Goal: Find specific page/section: Locate item on page

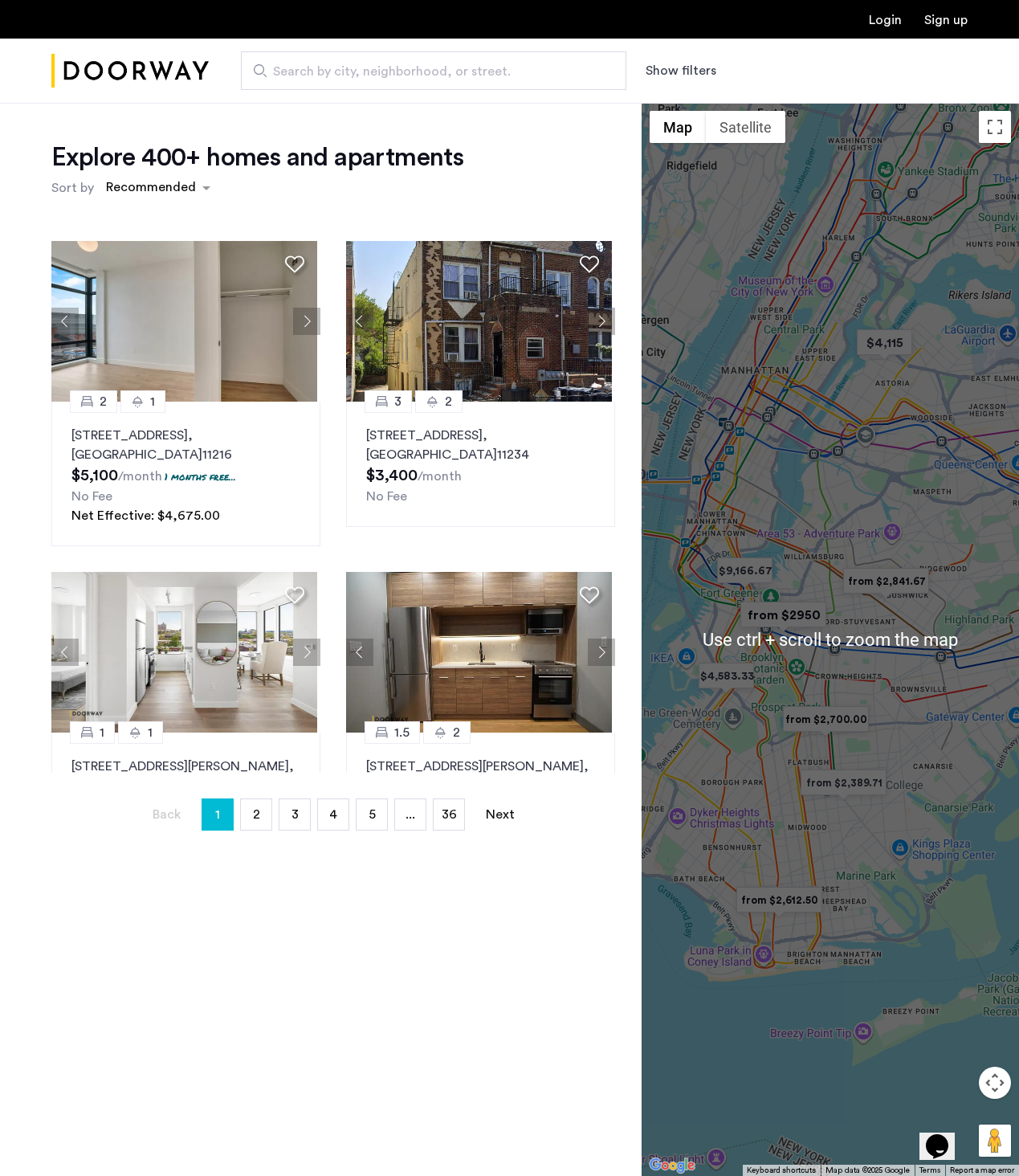
click at [1000, 1084] on button "Map camera controls" at bounding box center [994, 1082] width 32 height 32
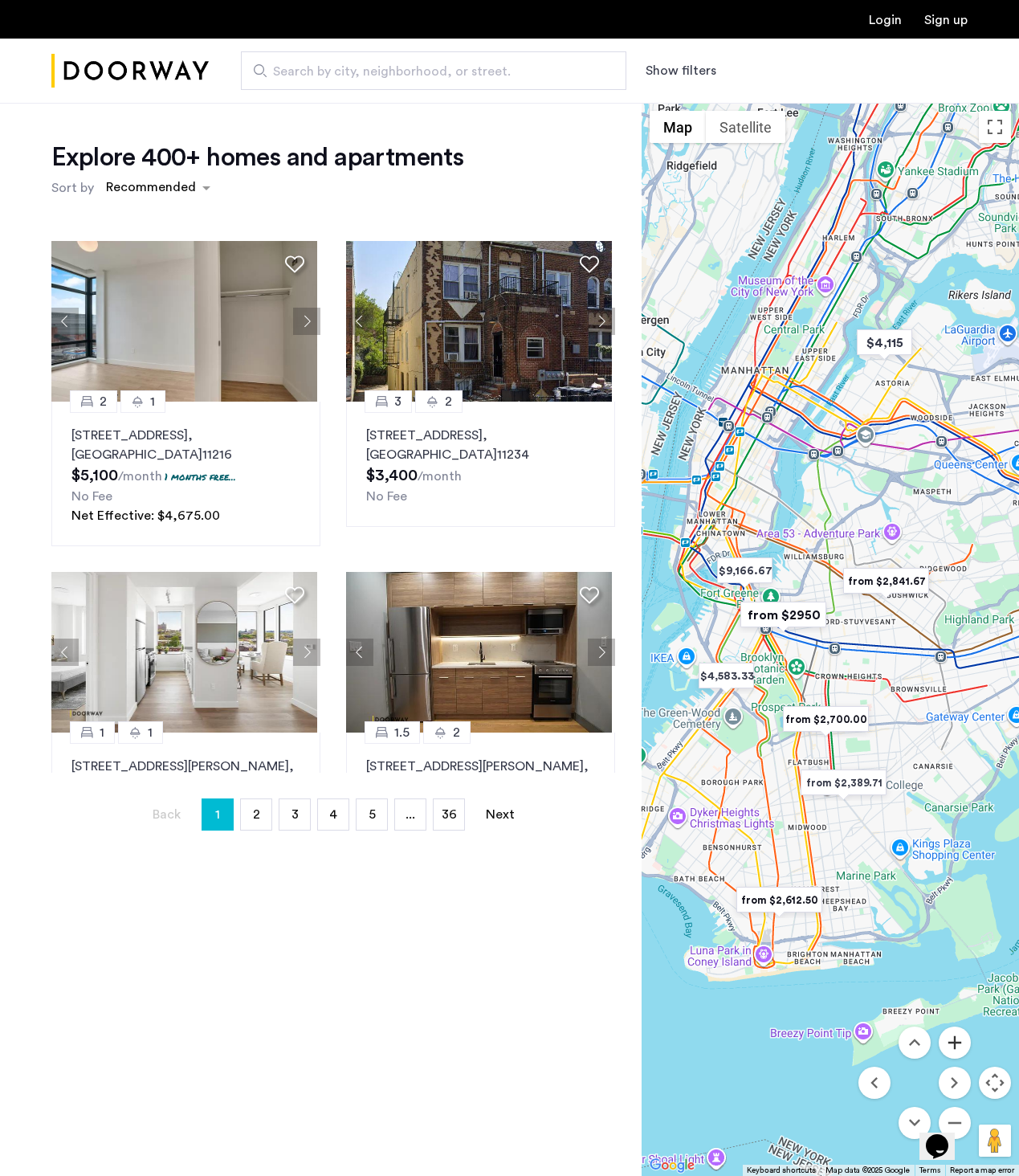
click at [948, 1045] on button "Zoom in" at bounding box center [954, 1042] width 32 height 32
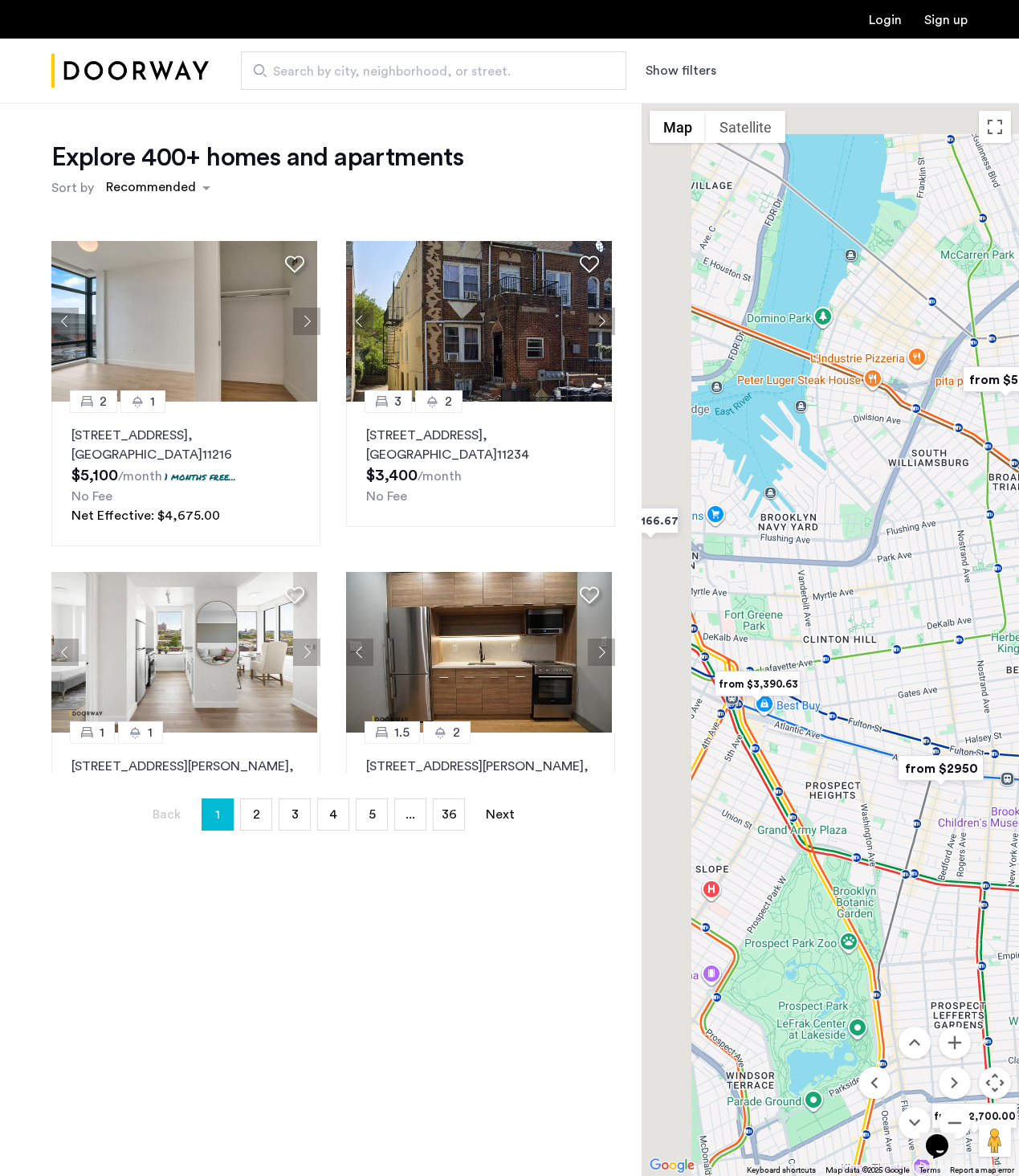
drag, startPoint x: 785, startPoint y: 711, endPoint x: 954, endPoint y: 826, distance: 204.4
click at [954, 826] on div at bounding box center [830, 638] width 377 height 1073
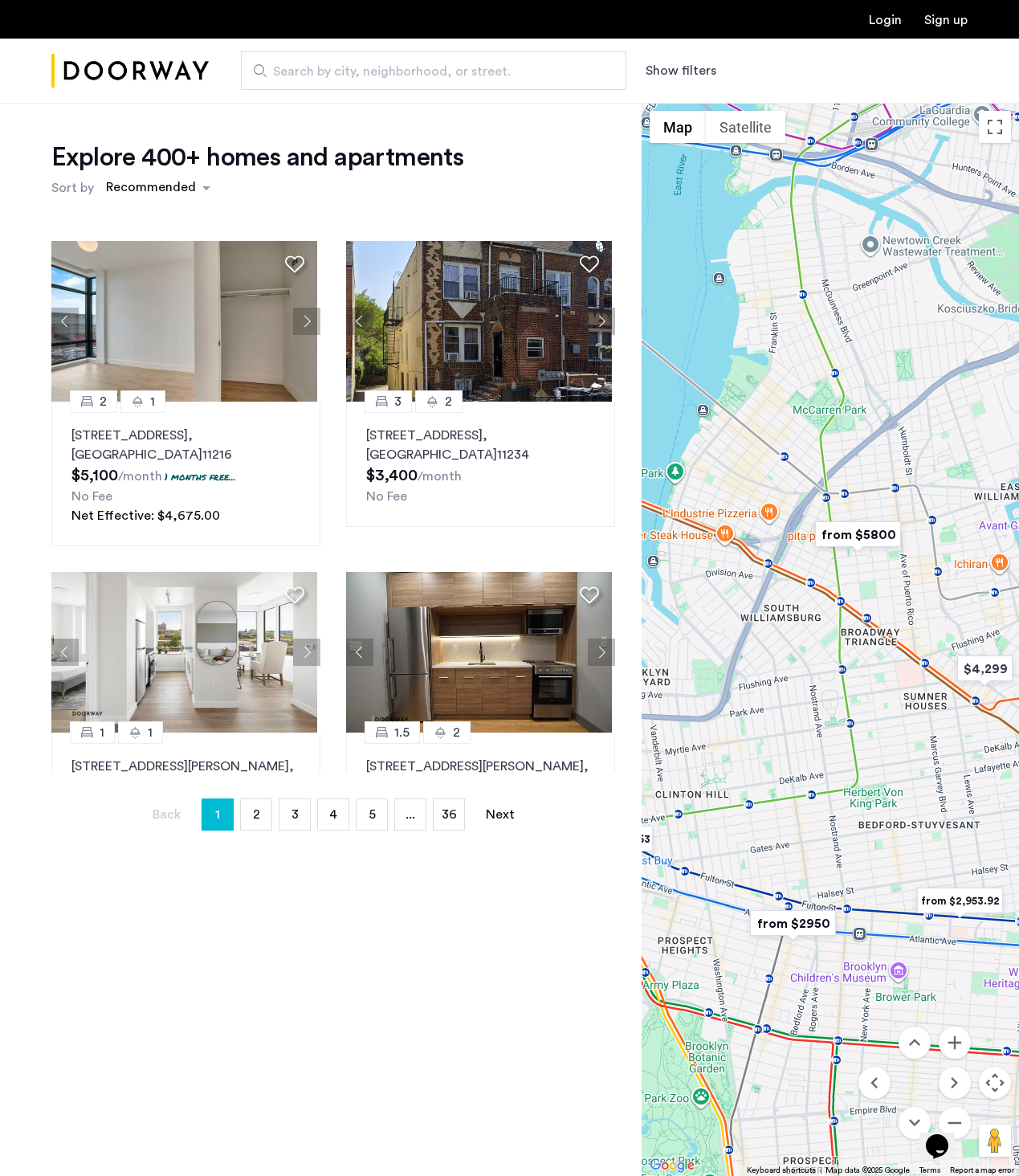
drag, startPoint x: 891, startPoint y: 662, endPoint x: 717, endPoint y: 801, distance: 222.7
click at [697, 814] on div at bounding box center [830, 638] width 377 height 1073
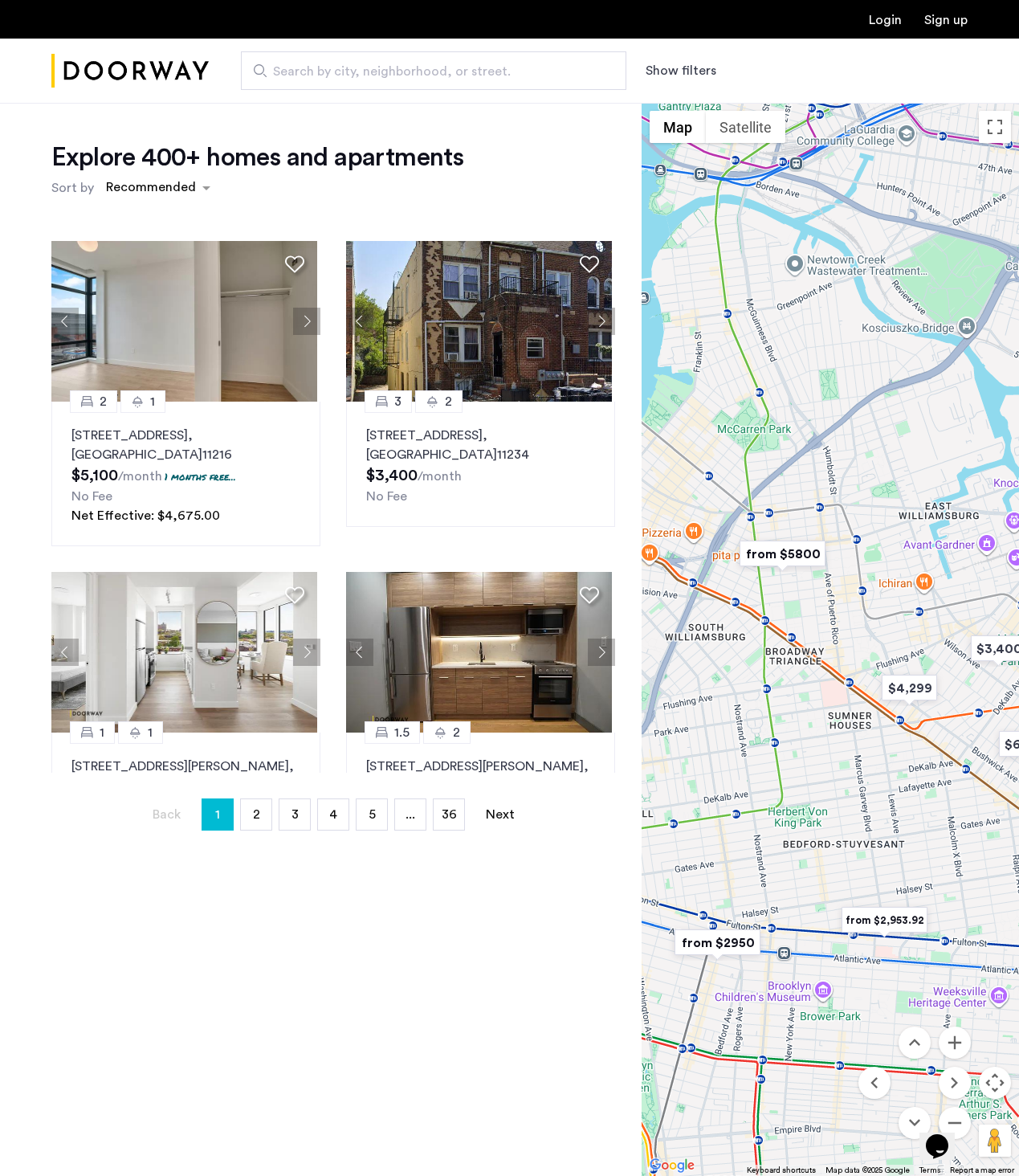
drag, startPoint x: 802, startPoint y: 687, endPoint x: 850, endPoint y: 748, distance: 77.6
click at [850, 748] on div at bounding box center [830, 638] width 377 height 1073
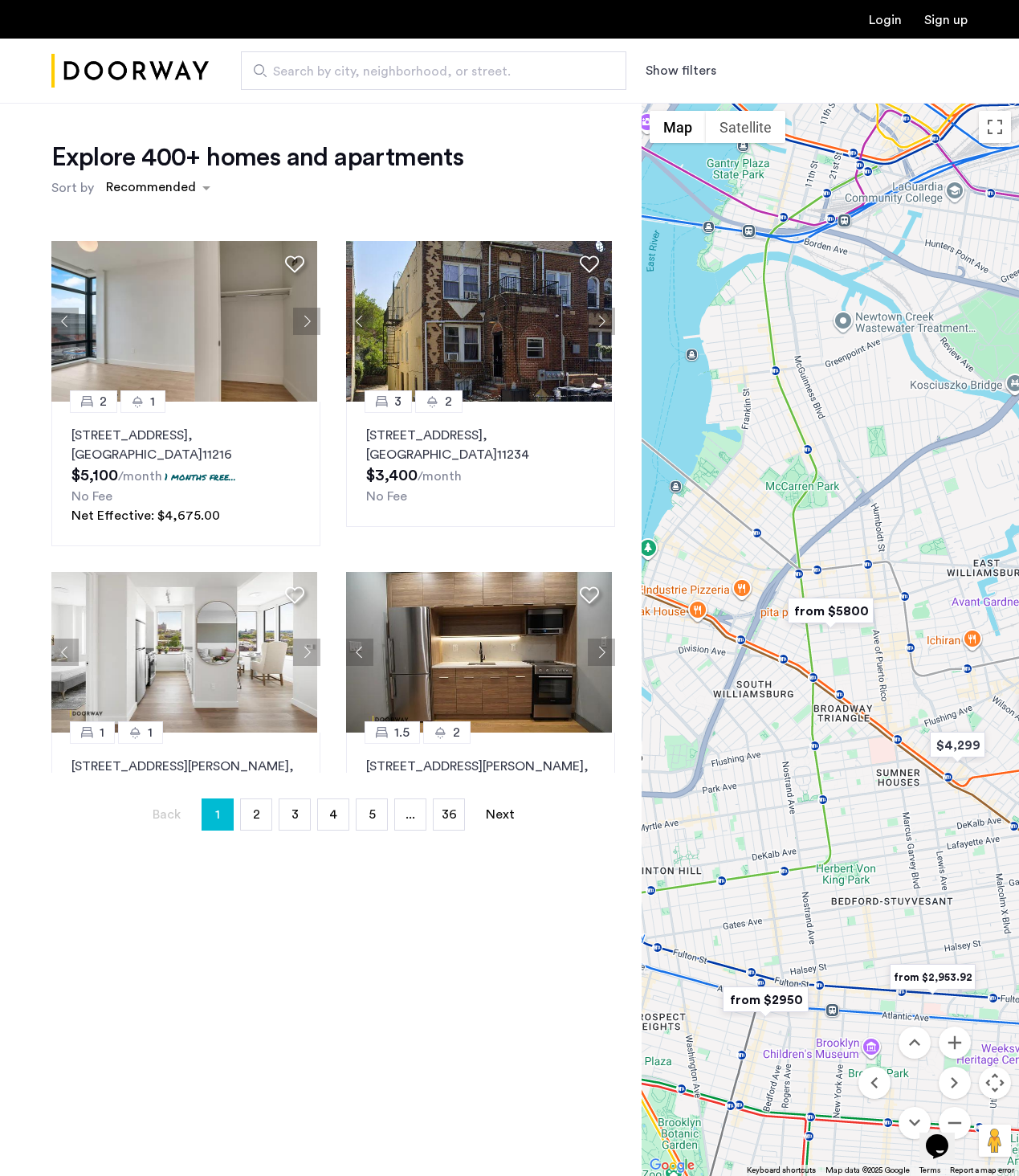
click at [836, 611] on img "from $5800" at bounding box center [830, 611] width 99 height 36
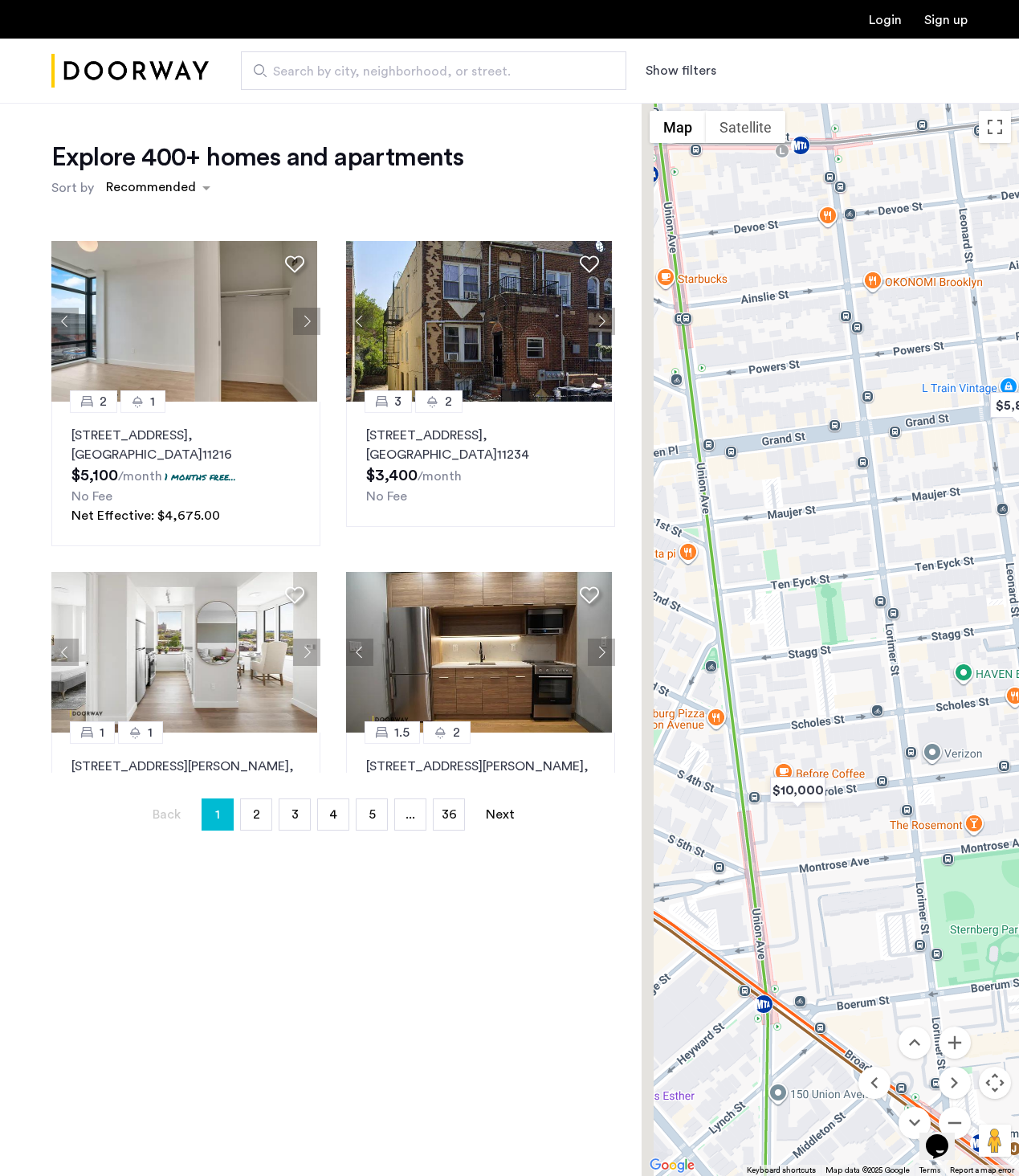
drag, startPoint x: 887, startPoint y: 716, endPoint x: 958, endPoint y: 716, distance: 71.0
click at [961, 712] on div "To navigate, press the arrow keys." at bounding box center [830, 638] width 377 height 1073
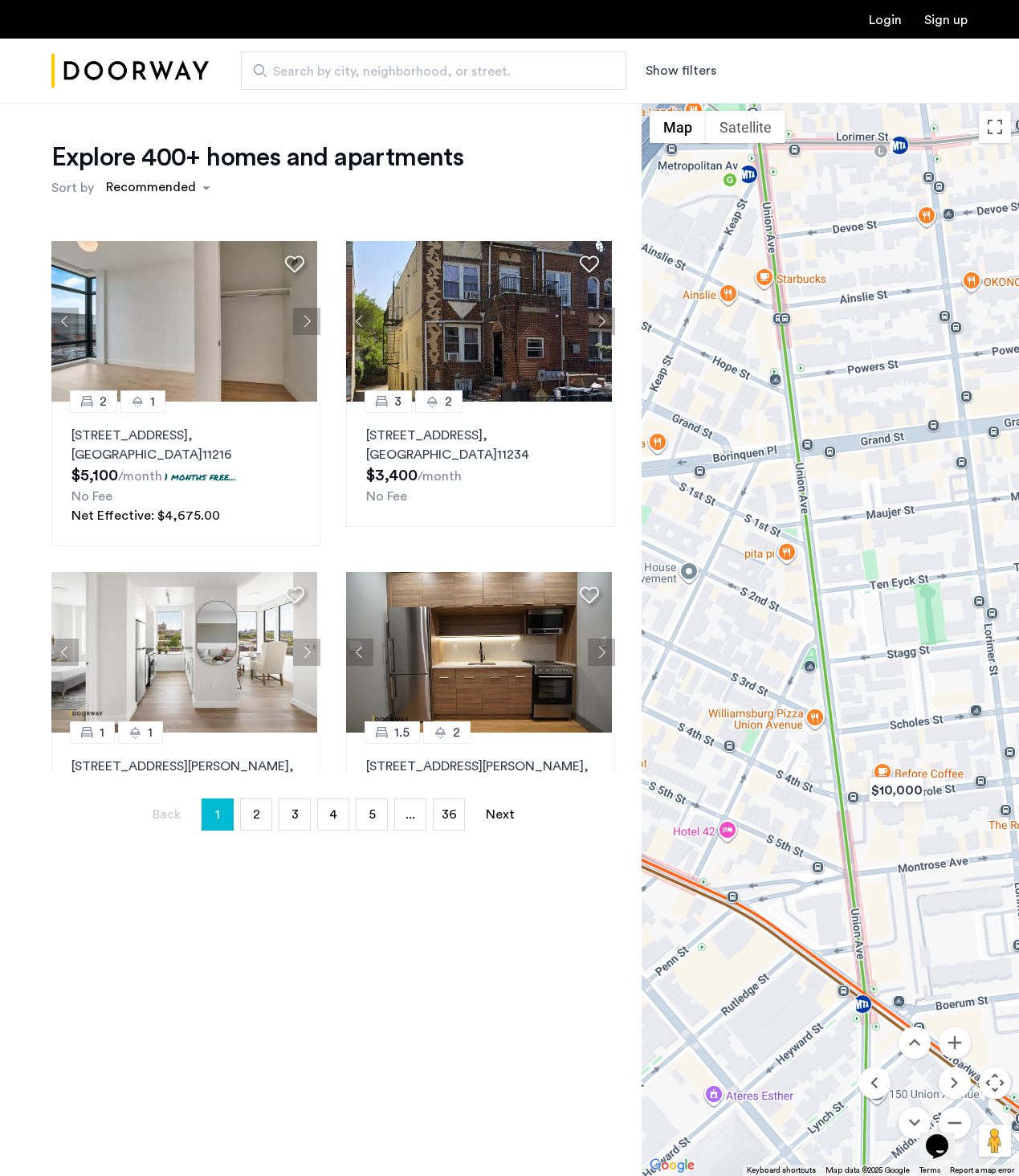
click at [750, 442] on div "To navigate, press the arrow keys." at bounding box center [830, 638] width 377 height 1073
click at [847, 564] on div "To navigate, press the arrow keys." at bounding box center [830, 638] width 377 height 1073
